Goal: Information Seeking & Learning: Check status

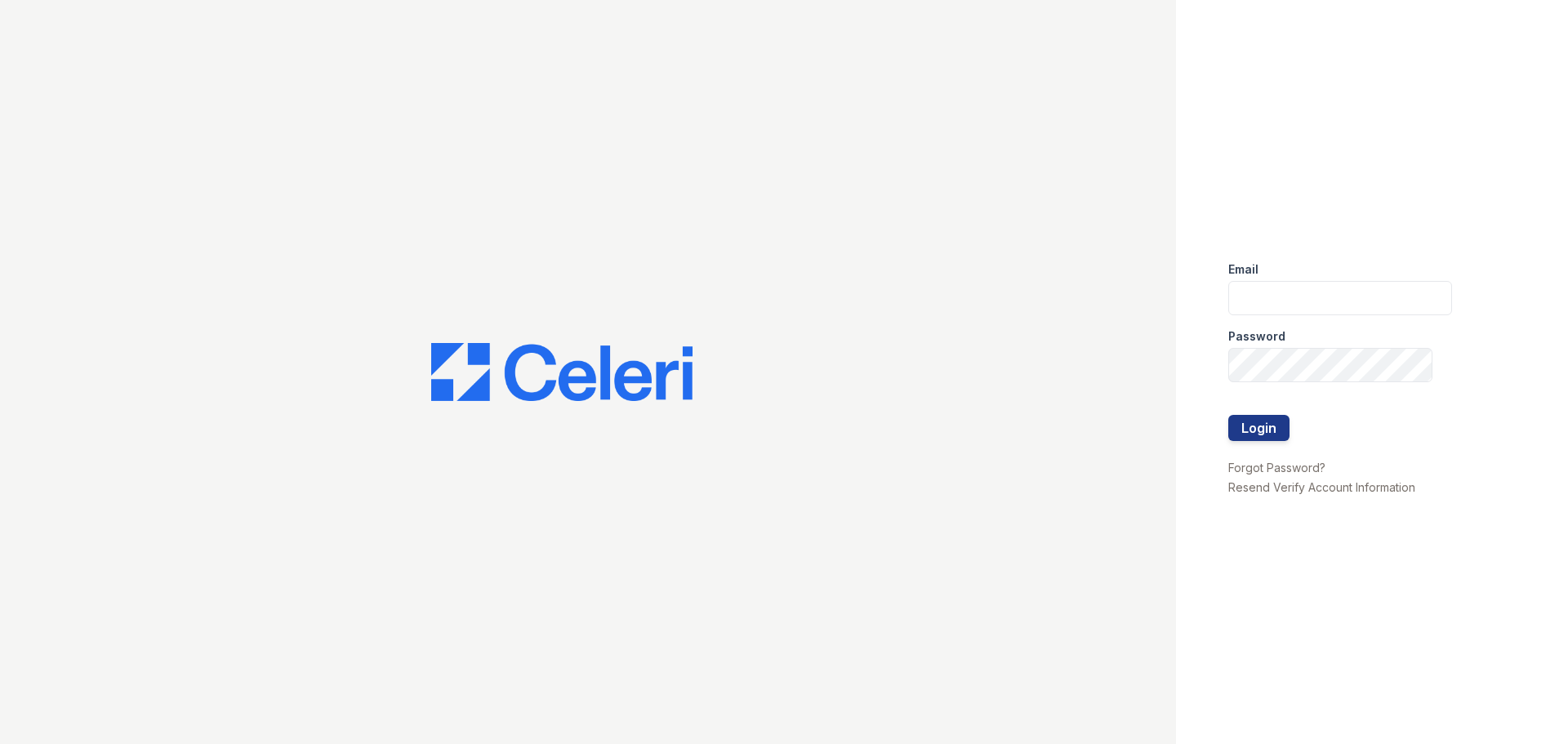
type input "[EMAIL_ADDRESS][DOMAIN_NAME]"
click at [1228, 415] on button "Login" at bounding box center [1258, 428] width 61 height 26
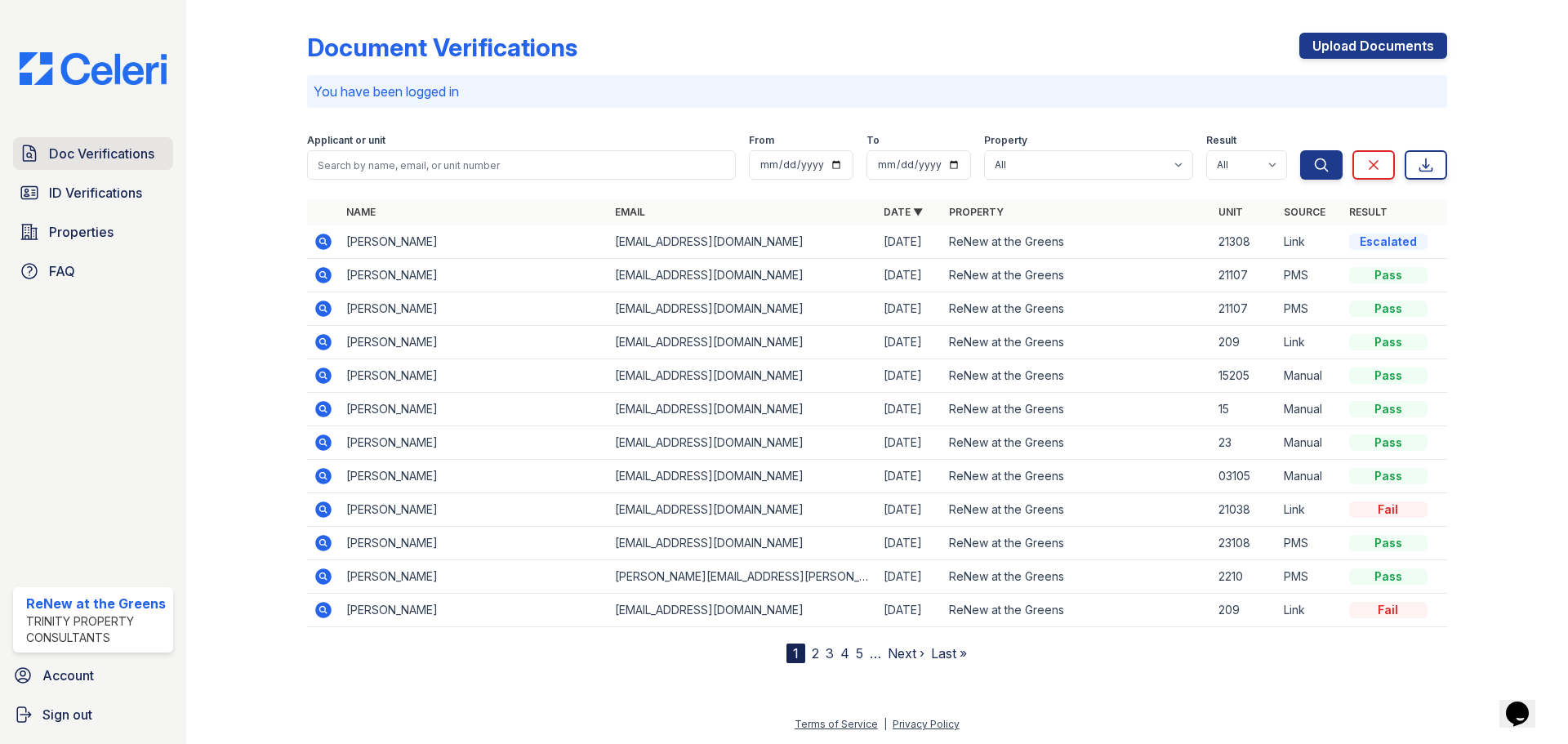
click at [86, 158] on span "Doc Verifications" at bounding box center [102, 153] width 106 height 19
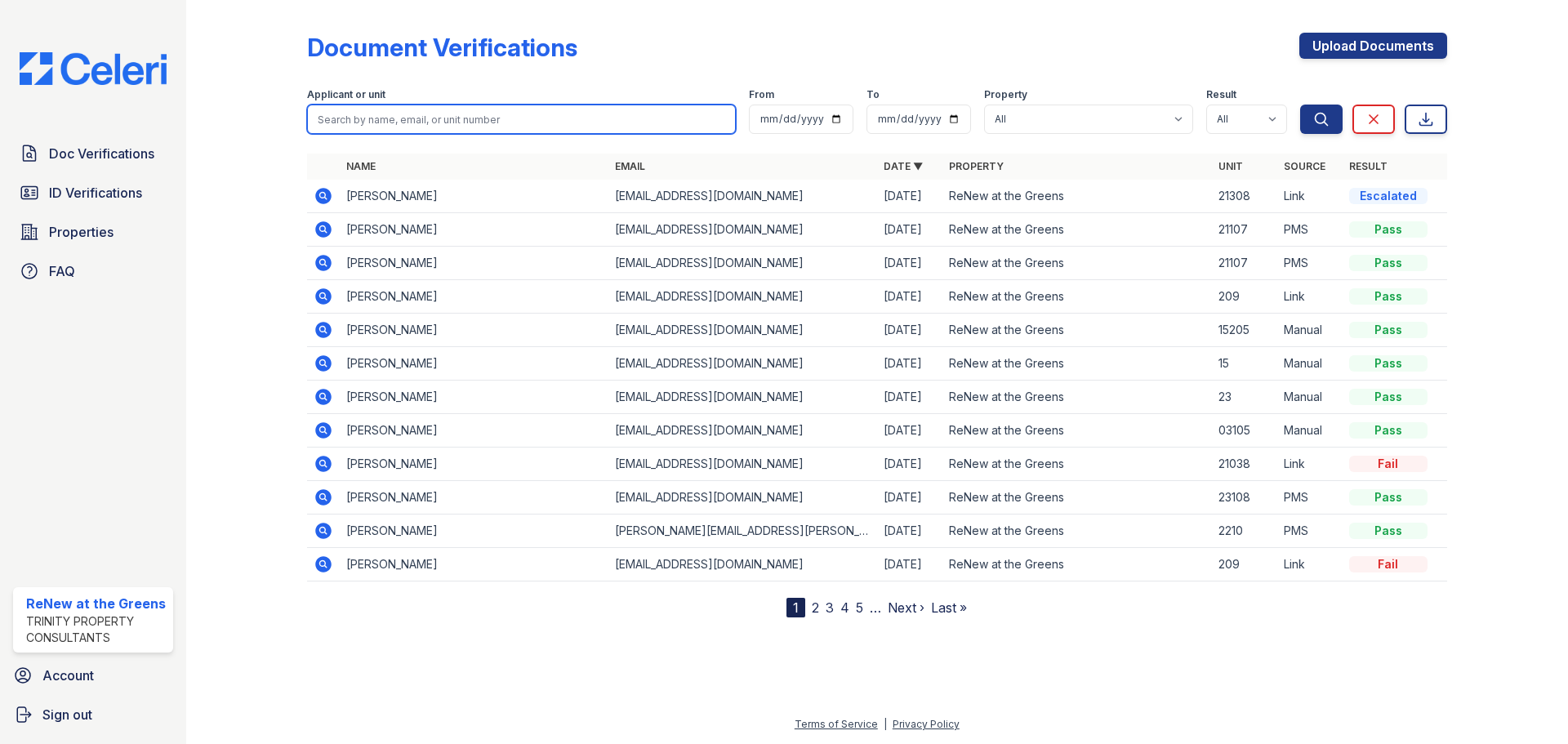
click at [427, 123] on input "search" at bounding box center [521, 119] width 429 height 29
type input "jaycob"
click at [1300, 104] on button "Search" at bounding box center [1321, 119] width 43 height 29
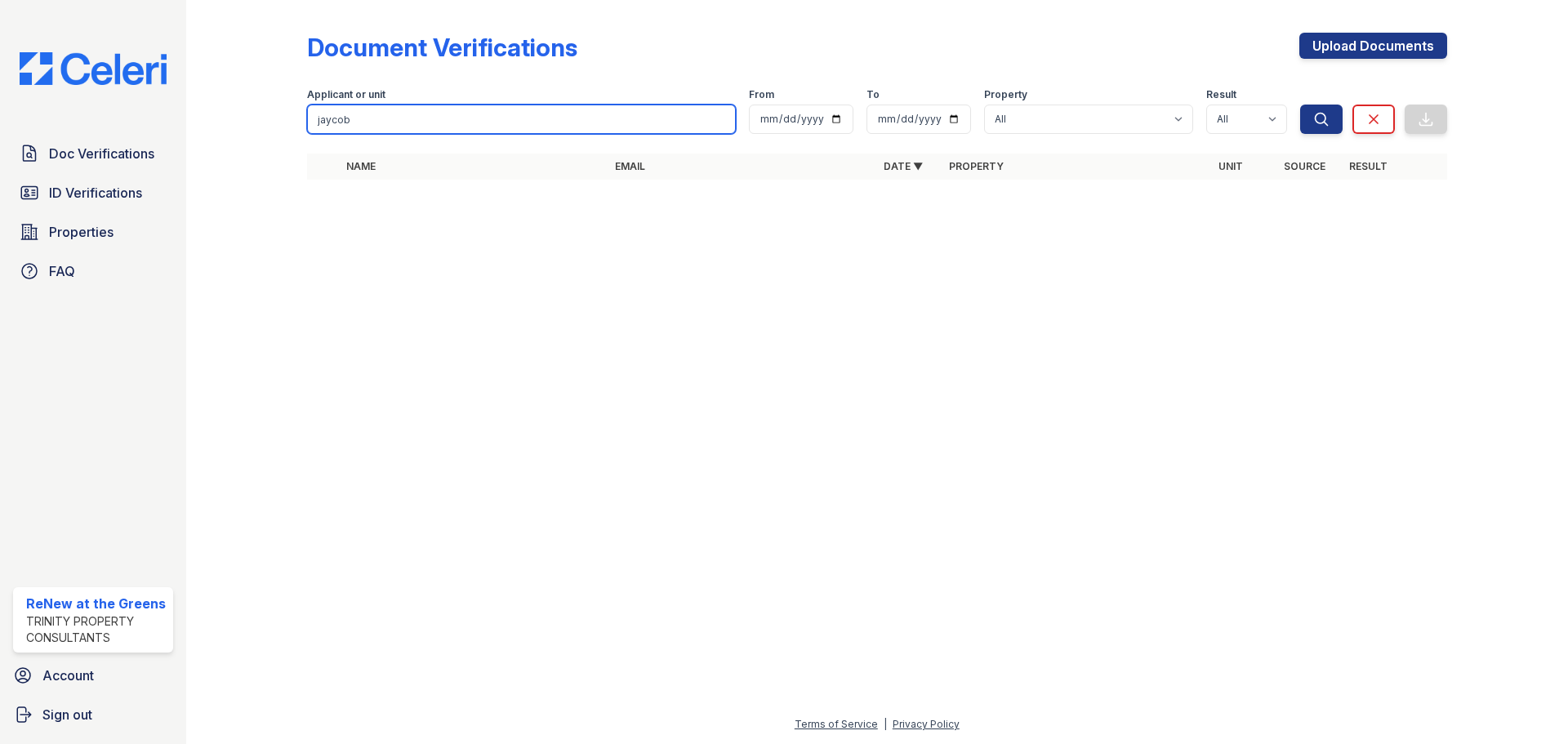
click at [415, 120] on input "jaycob" at bounding box center [521, 119] width 429 height 29
type input "jaicob"
click at [1300, 104] on button "Search" at bounding box center [1321, 119] width 43 height 29
drag, startPoint x: 415, startPoint y: 120, endPoint x: 285, endPoint y: 117, distance: 130.0
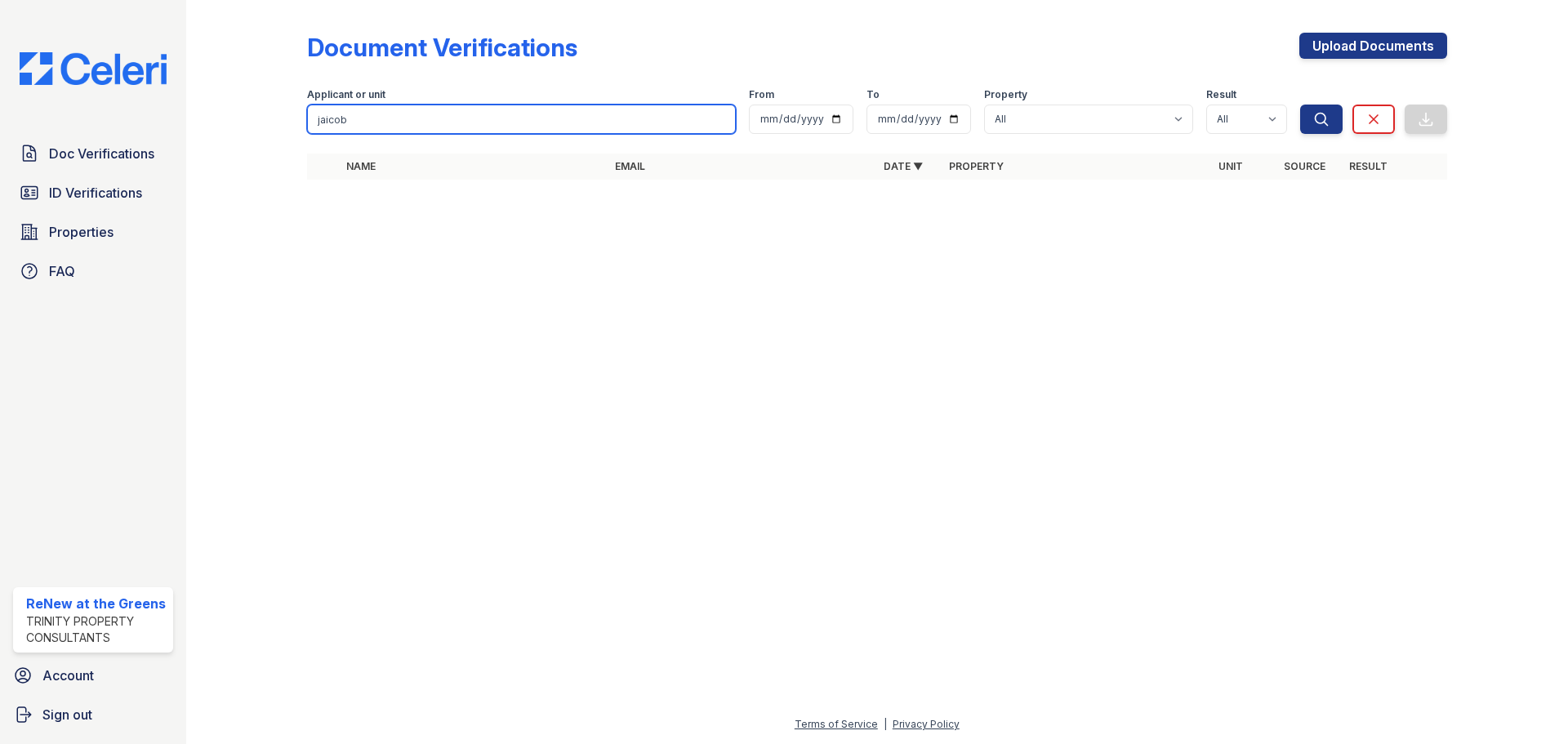
click at [285, 117] on div "Document Verifications Upload Documents Filter Applicant or unit jaicob From To…" at bounding box center [877, 110] width 1330 height 222
type input "Stewart"
click at [1300, 104] on button "Search" at bounding box center [1321, 119] width 43 height 29
drag, startPoint x: 417, startPoint y: 120, endPoint x: 279, endPoint y: 116, distance: 138.1
click at [279, 116] on div "Document Verifications Upload Documents Filter Applicant or unit Stewart From T…" at bounding box center [877, 110] width 1330 height 222
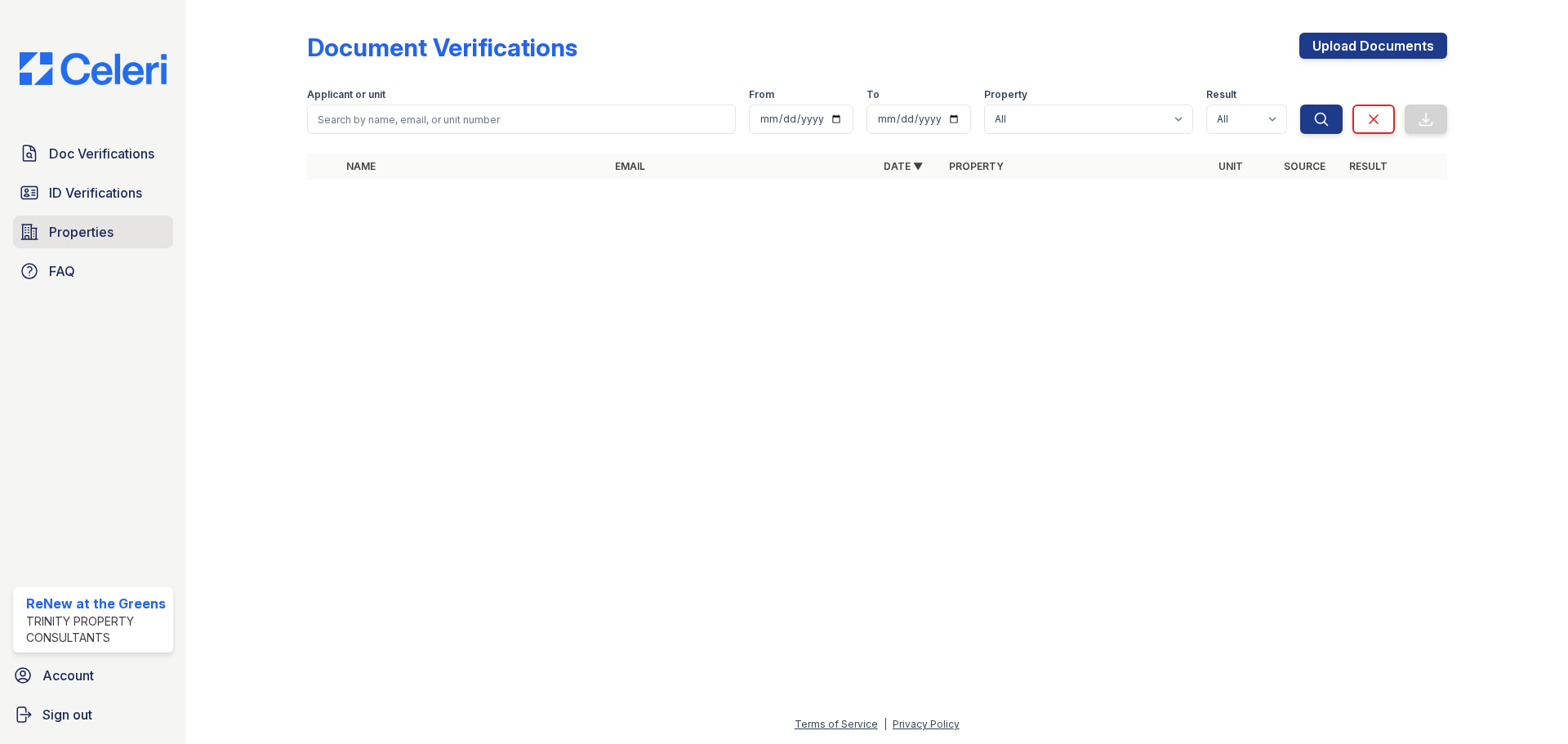
click at [94, 225] on span "Properties" at bounding box center [81, 231] width 65 height 19
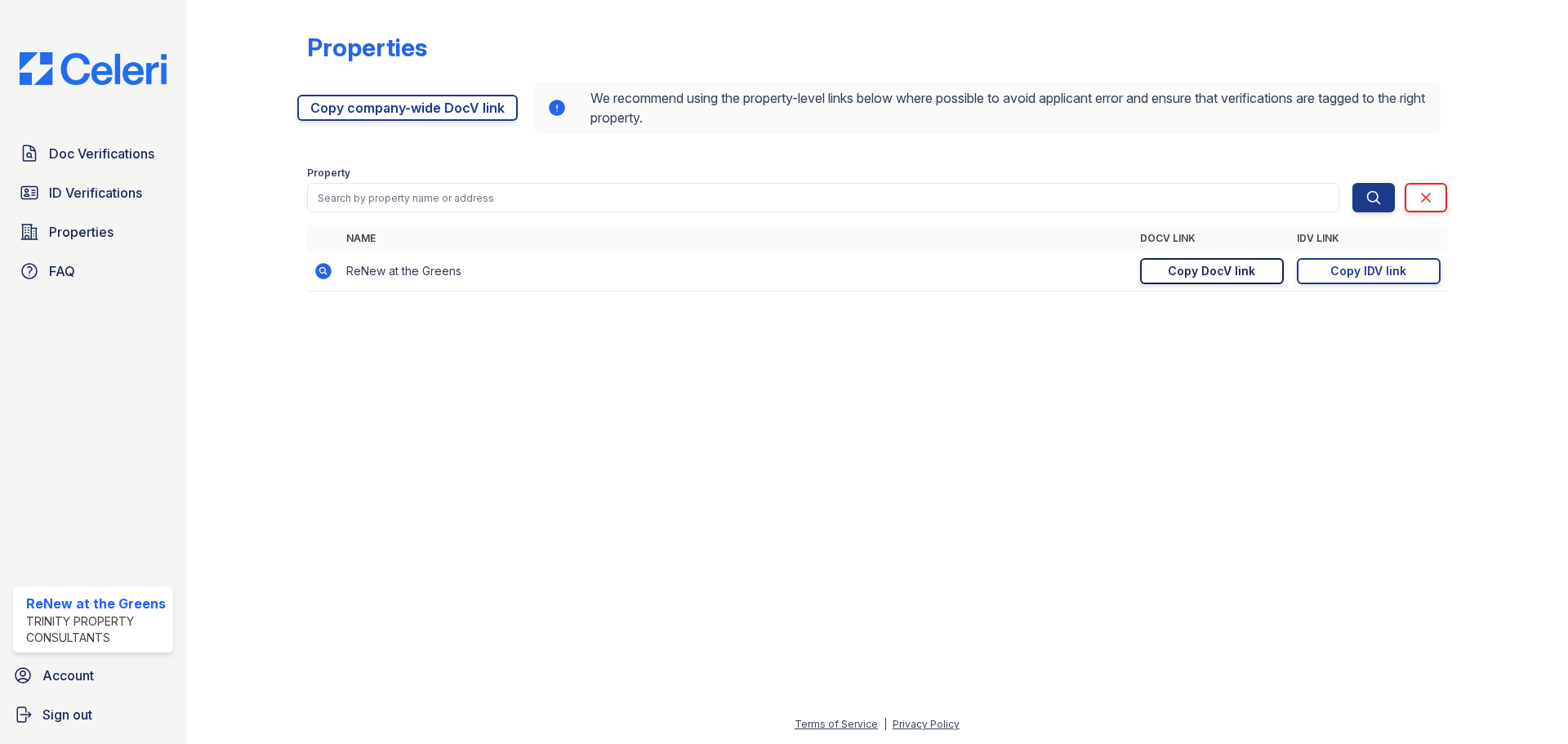
click at [1193, 266] on div "Copy DocV link" at bounding box center [1212, 271] width 87 height 16
click at [1370, 262] on link "Copy IDV link Copy link" at bounding box center [1369, 271] width 143 height 26
click at [58, 186] on span "ID Verifications" at bounding box center [96, 193] width 93 height 19
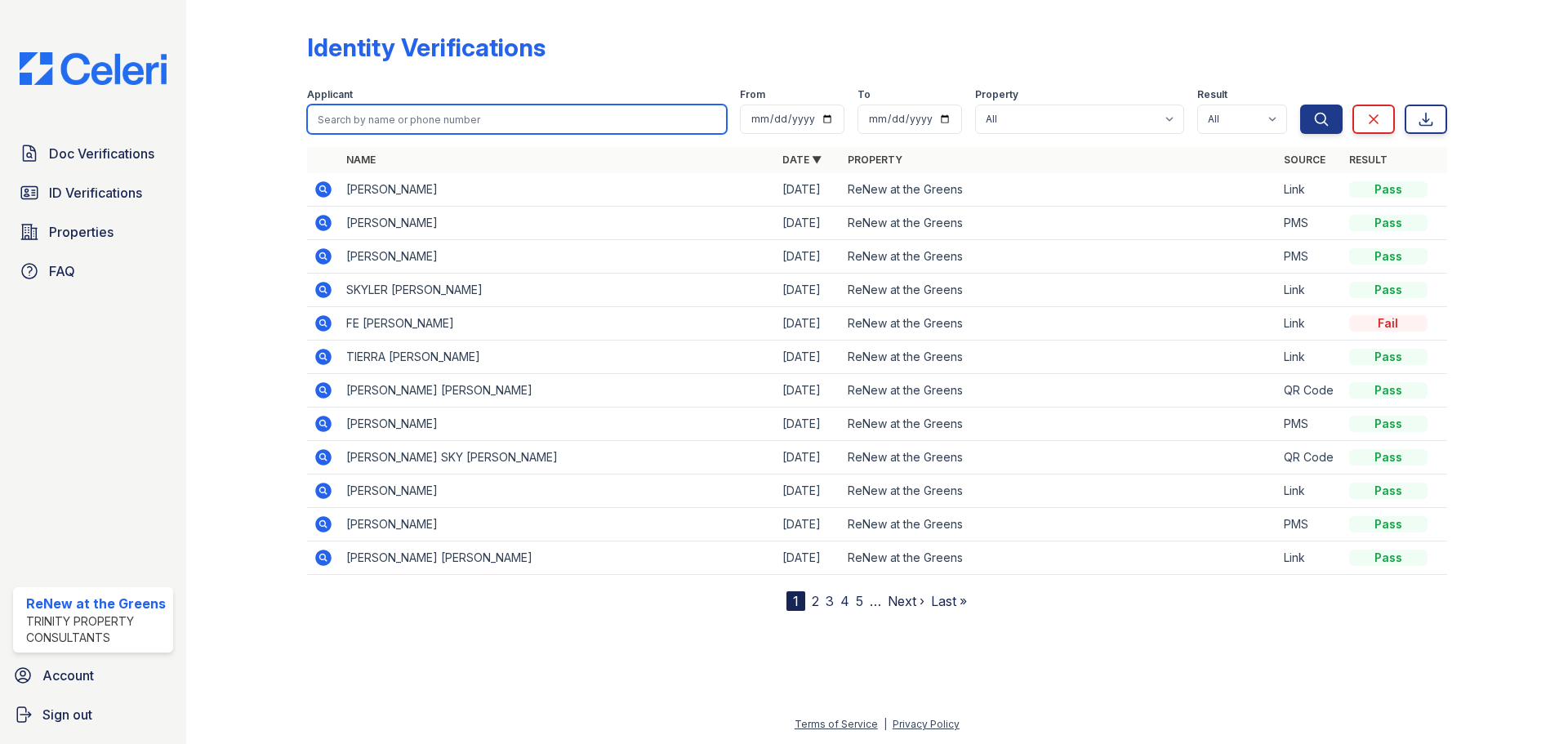
click at [393, 128] on input "search" at bounding box center [517, 119] width 420 height 29
type input "jacob"
click at [1300, 104] on button "Search" at bounding box center [1321, 119] width 43 height 29
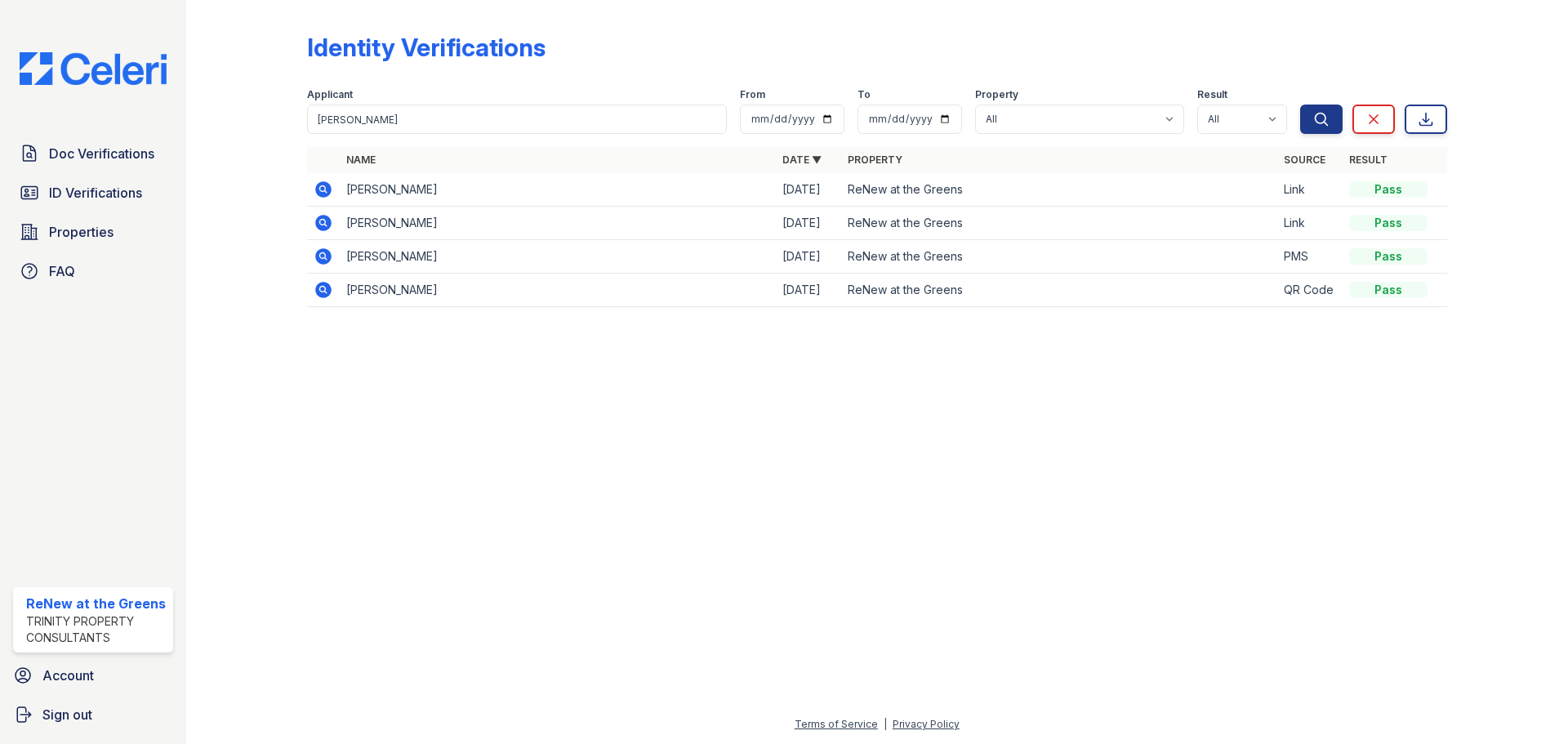
click at [318, 288] on icon at bounding box center [323, 289] width 16 height 16
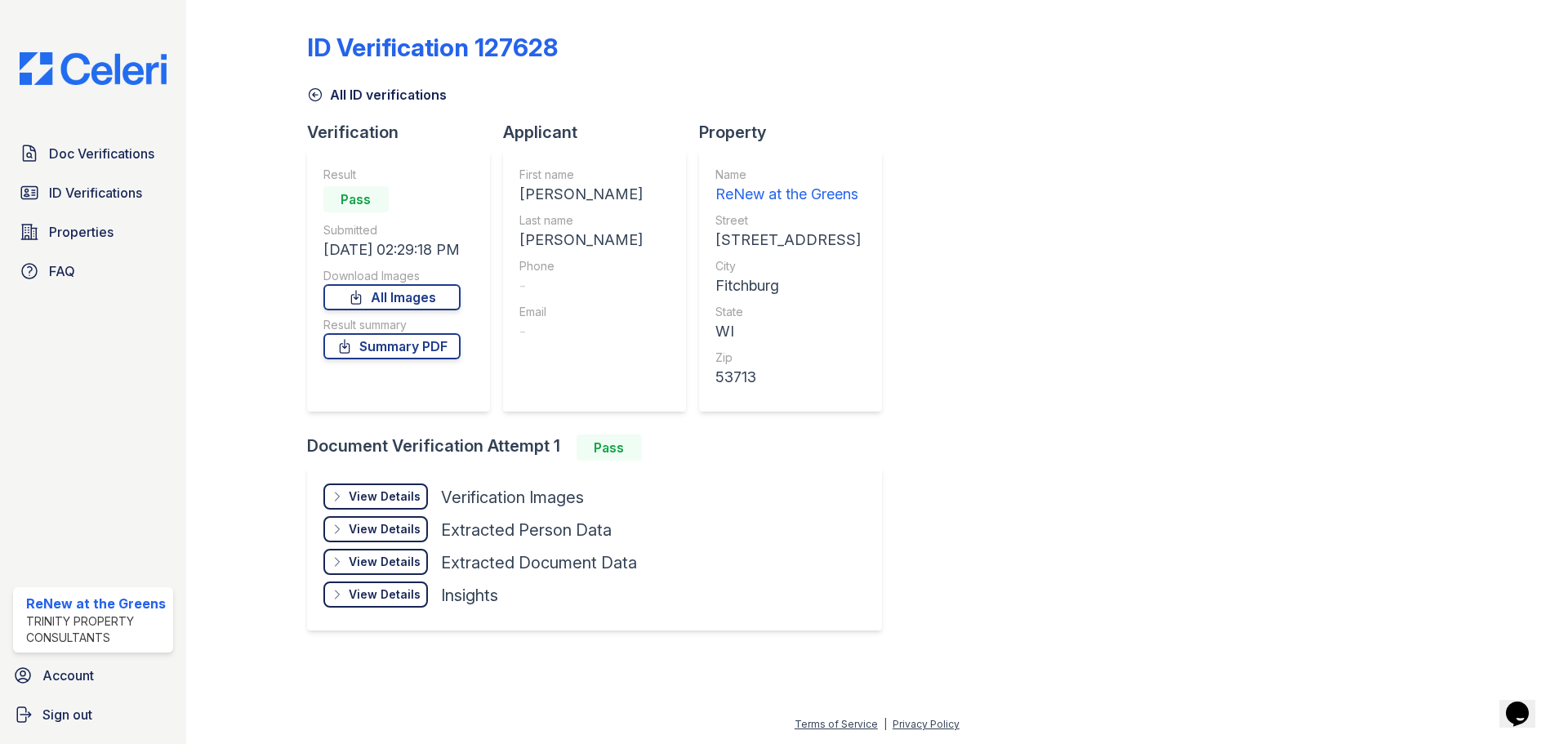
click at [392, 483] on div "View Details Details" at bounding box center [376, 495] width 105 height 26
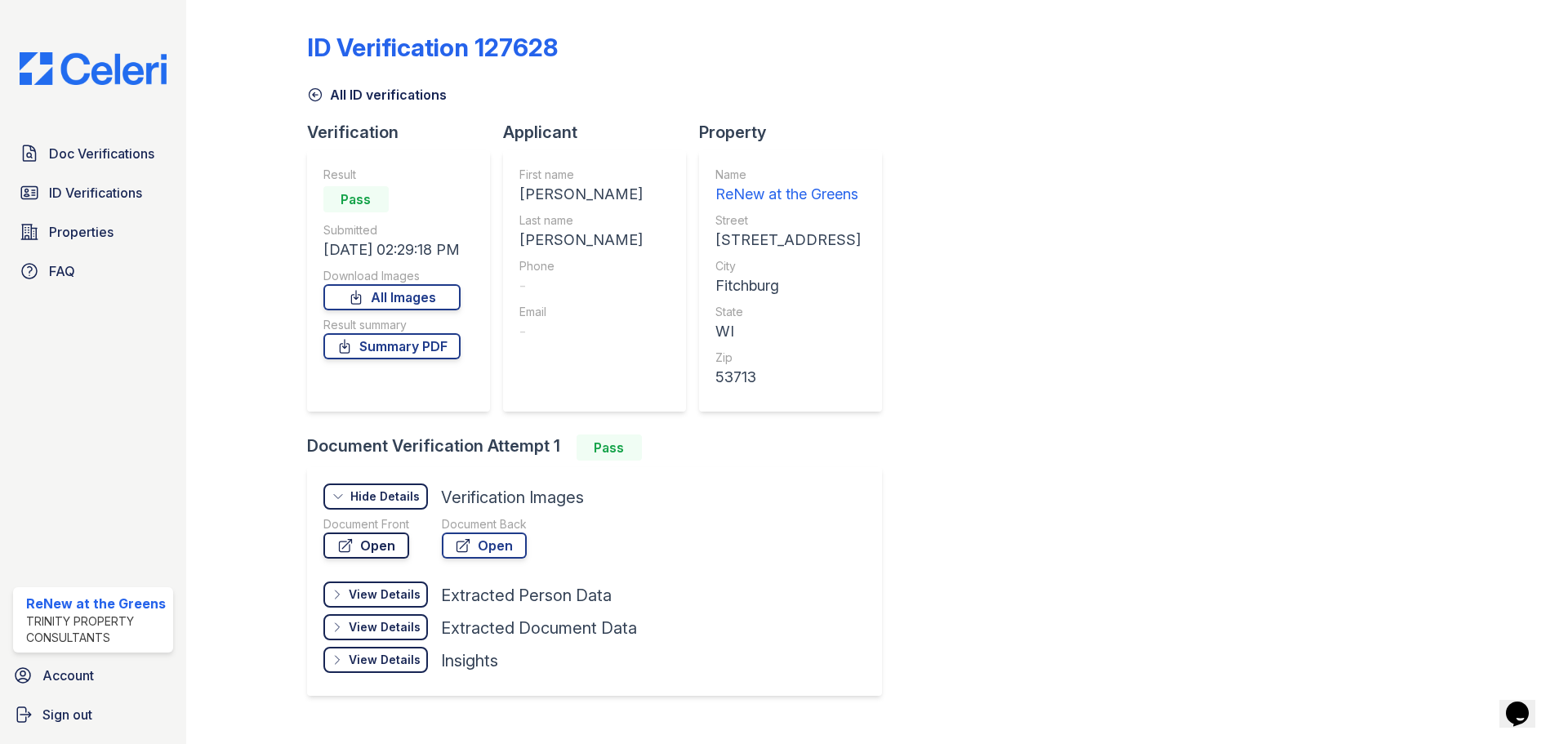
click at [358, 542] on link "Open" at bounding box center [366, 545] width 86 height 26
click at [73, 154] on span "Doc Verifications" at bounding box center [102, 153] width 106 height 19
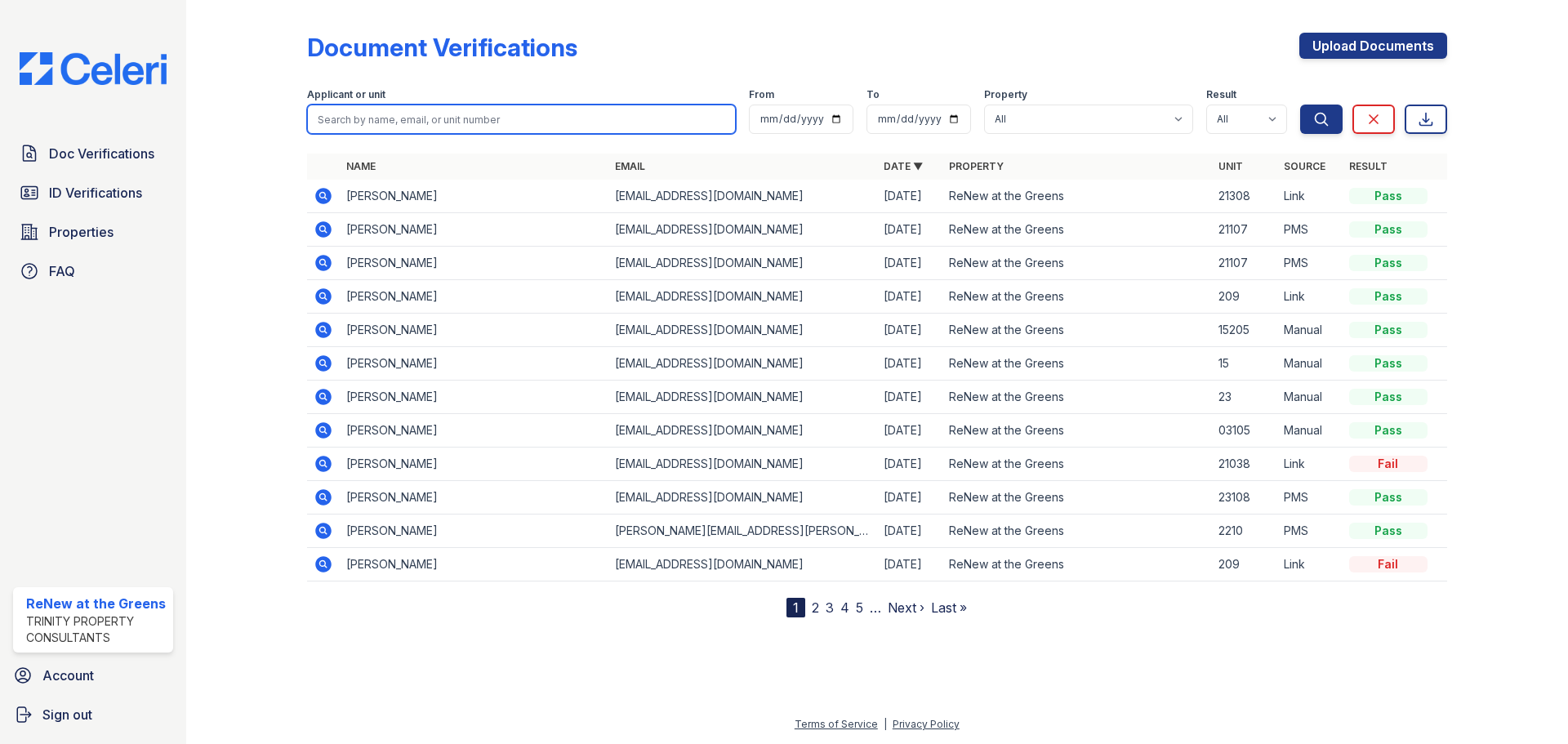
click at [369, 123] on input "search" at bounding box center [521, 119] width 429 height 29
type input "Gavin"
click at [1300, 104] on button "Search" at bounding box center [1321, 119] width 43 height 29
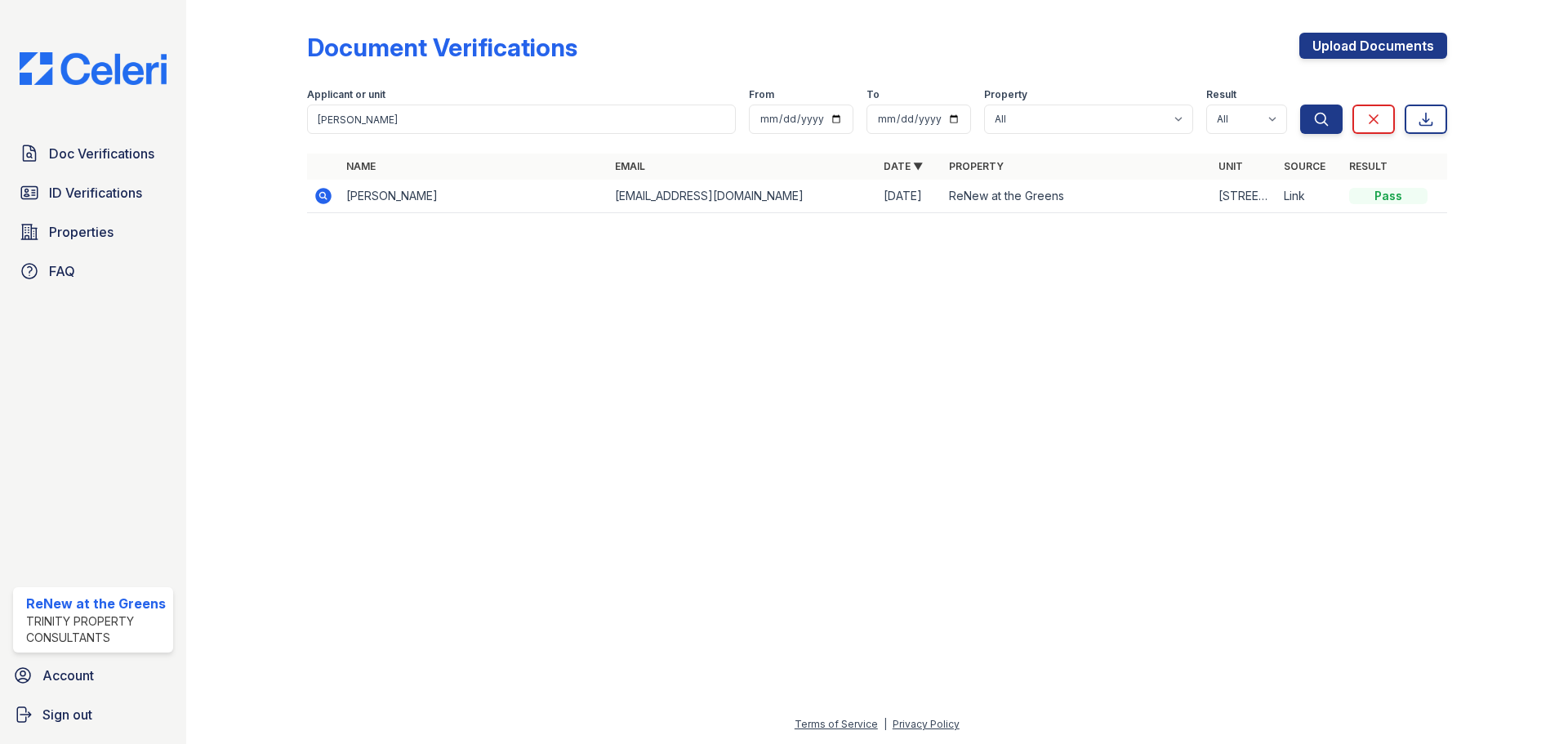
click at [326, 193] on icon at bounding box center [323, 195] width 16 height 16
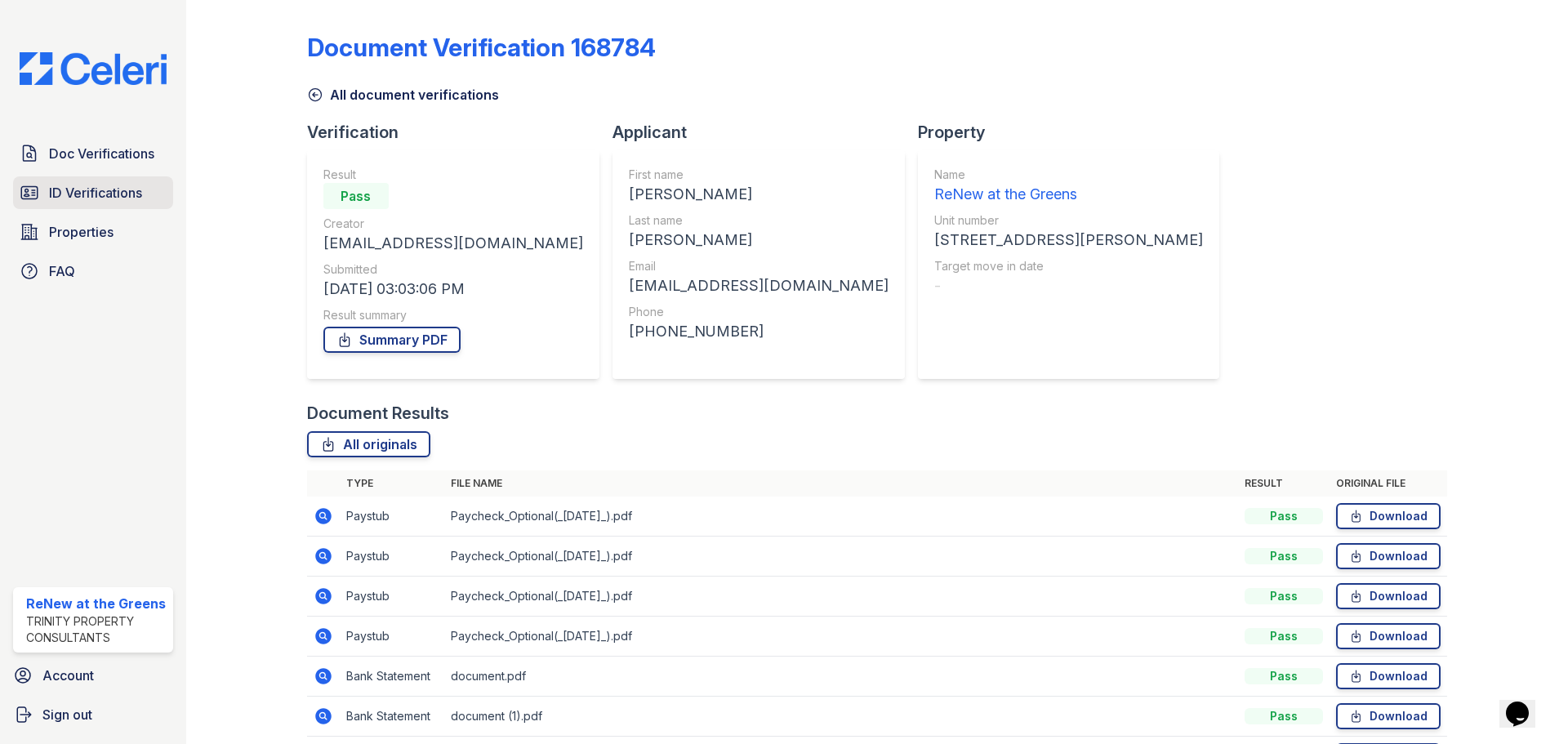
click at [118, 187] on span "ID Verifications" at bounding box center [96, 193] width 93 height 19
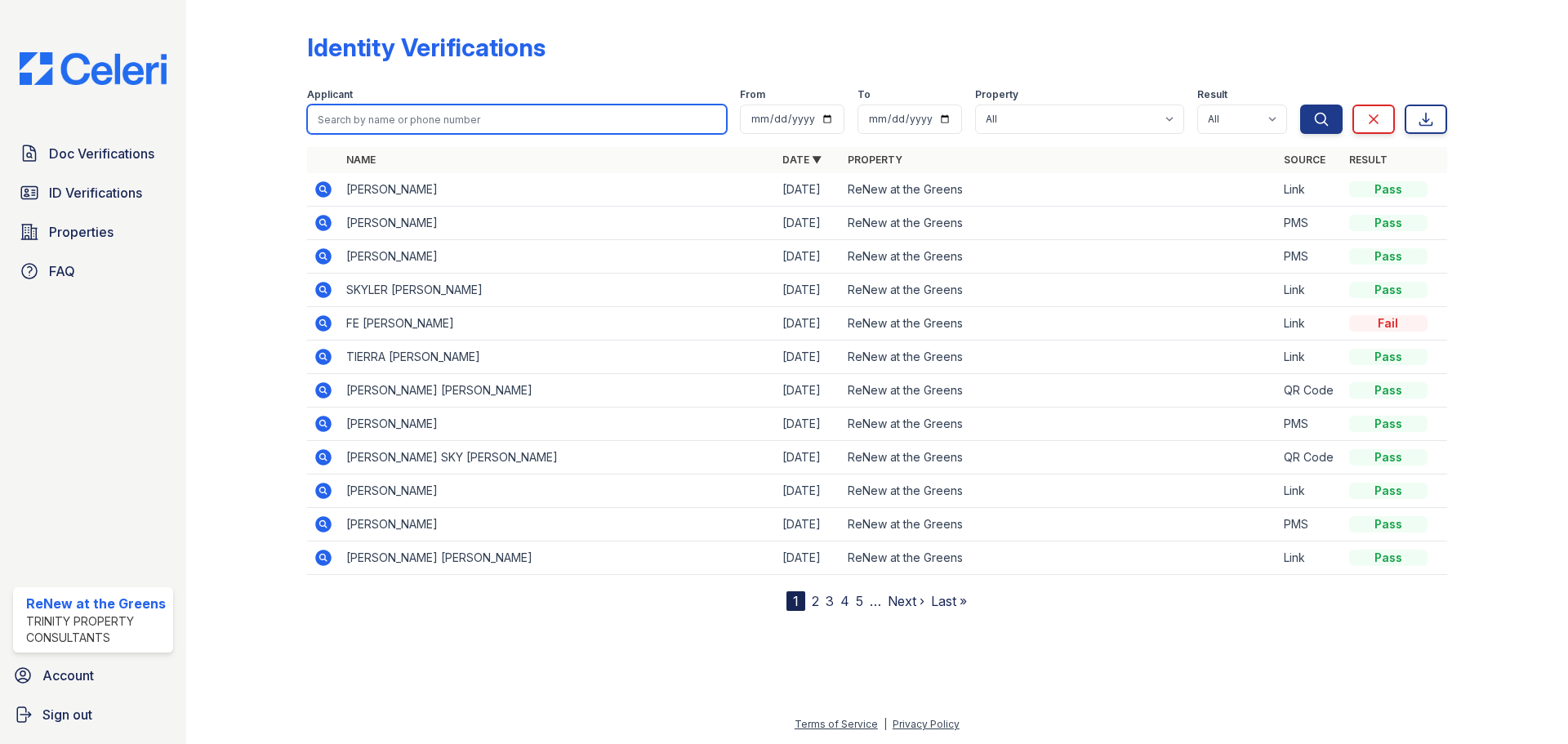
click at [380, 126] on input "search" at bounding box center [517, 119] width 420 height 29
type input "Gavin"
click at [1300, 104] on button "Search" at bounding box center [1321, 119] width 43 height 29
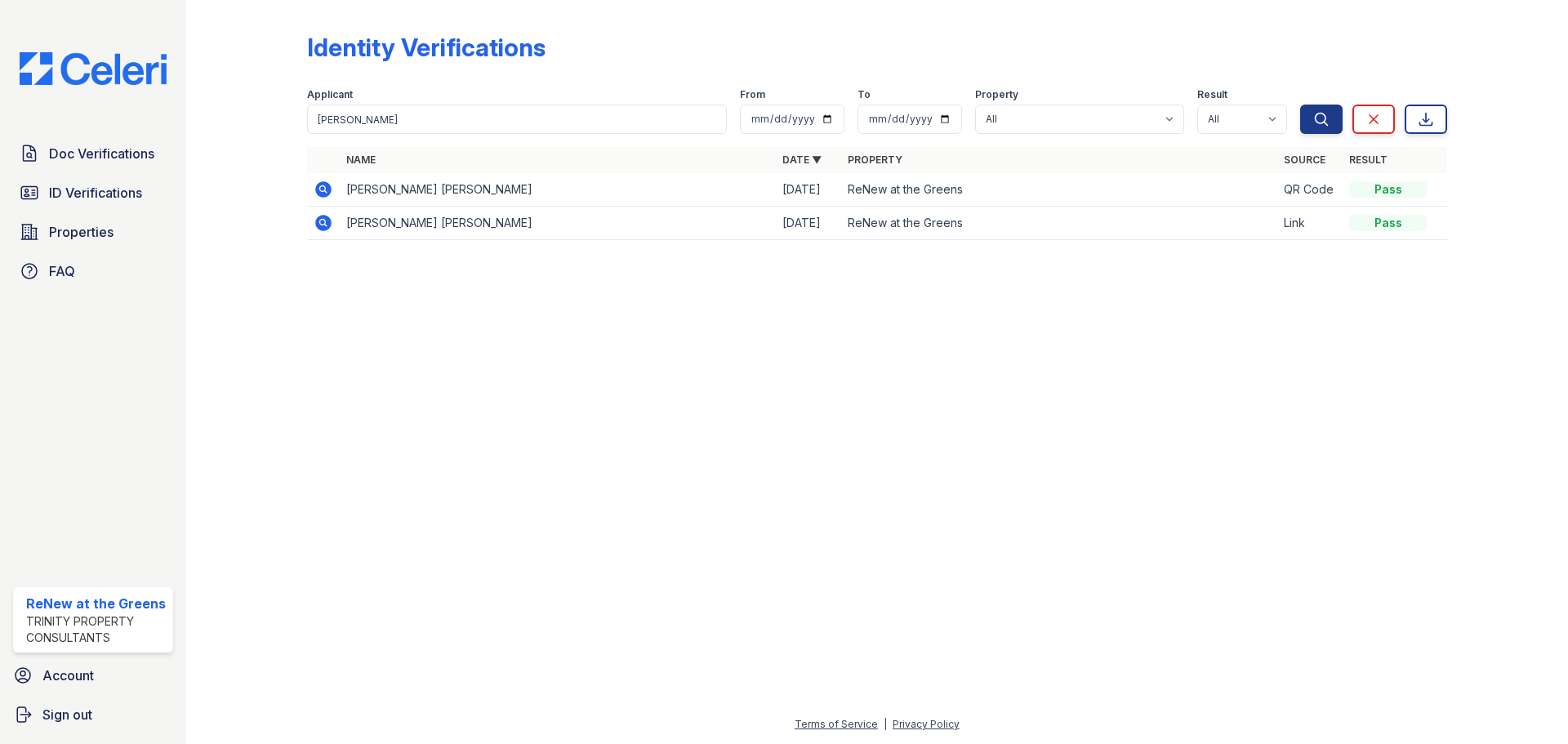
click at [325, 188] on icon at bounding box center [323, 190] width 19 height 19
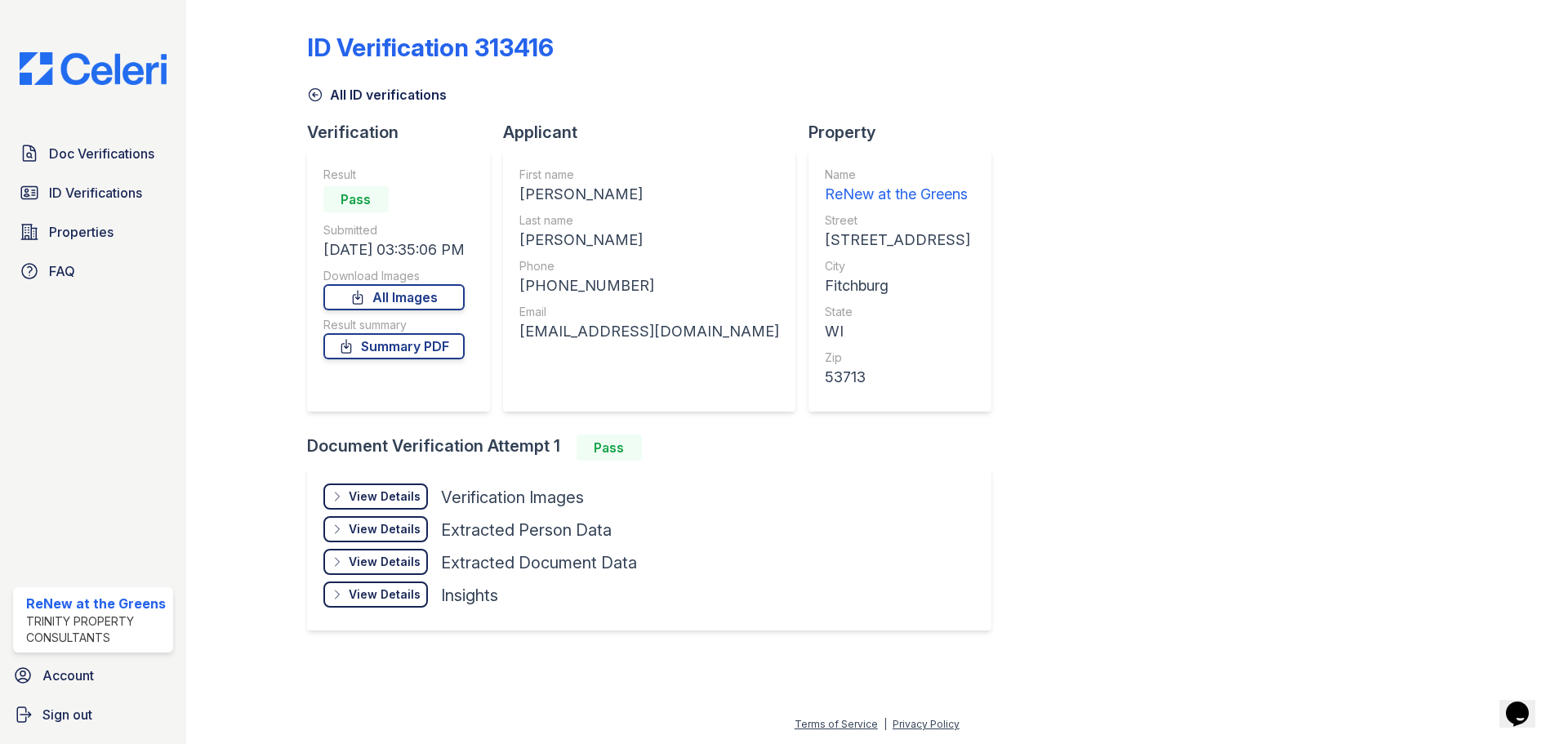
click at [376, 496] on div "View Details" at bounding box center [384, 496] width 72 height 16
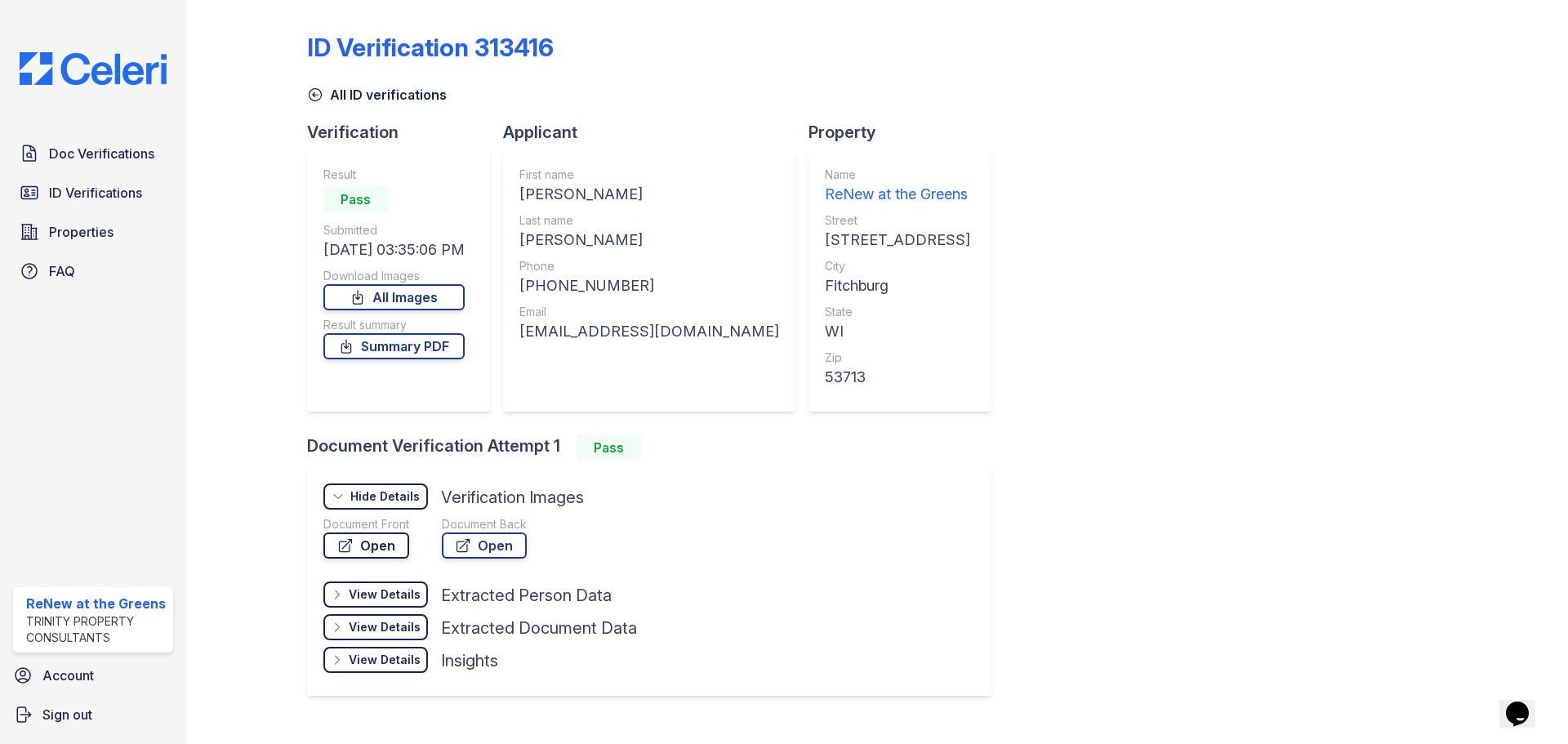
click at [383, 537] on link "Open" at bounding box center [366, 545] width 86 height 26
click at [68, 143] on link "Doc Verifications" at bounding box center [92, 154] width 160 height 33
